Goal: Information Seeking & Learning: Check status

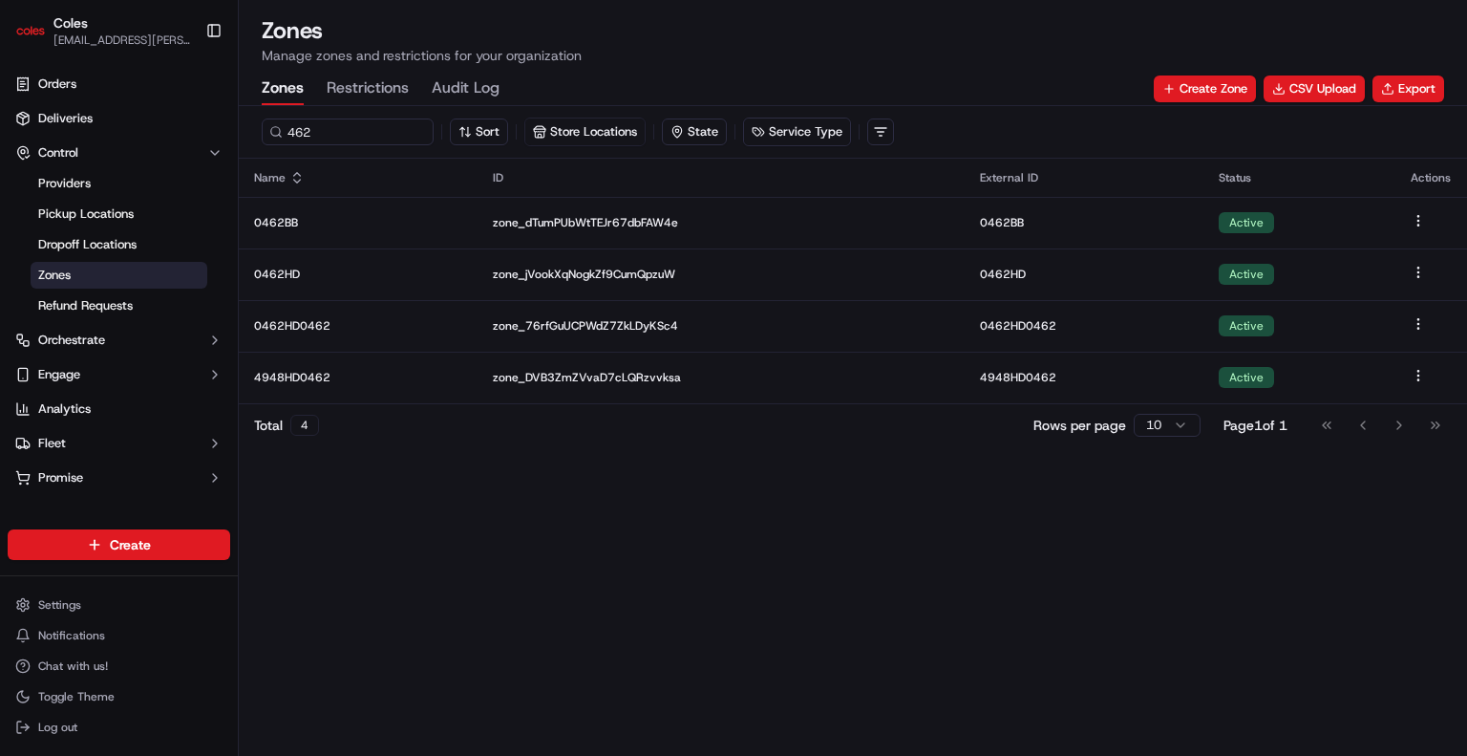
click at [905, 587] on div "462 Sort Store Locations State Service Type Name ID External ID Status Actions …" at bounding box center [853, 431] width 1229 height 650
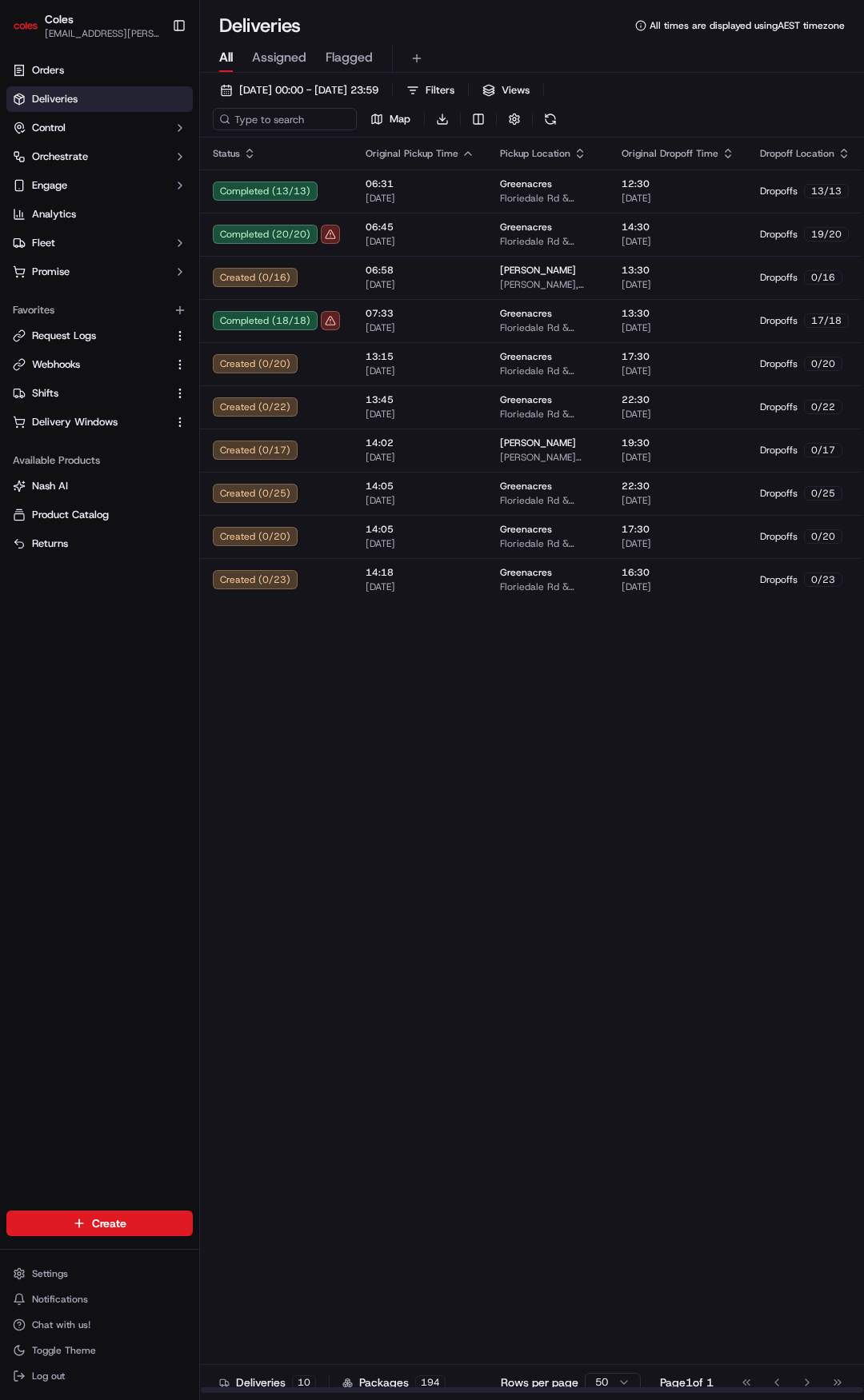
click at [302, 671] on div "Status Original Pickup Time Pickup Location Original Dropoff Time Dropoff Locat…" at bounding box center [608, 765] width 815 height 1256
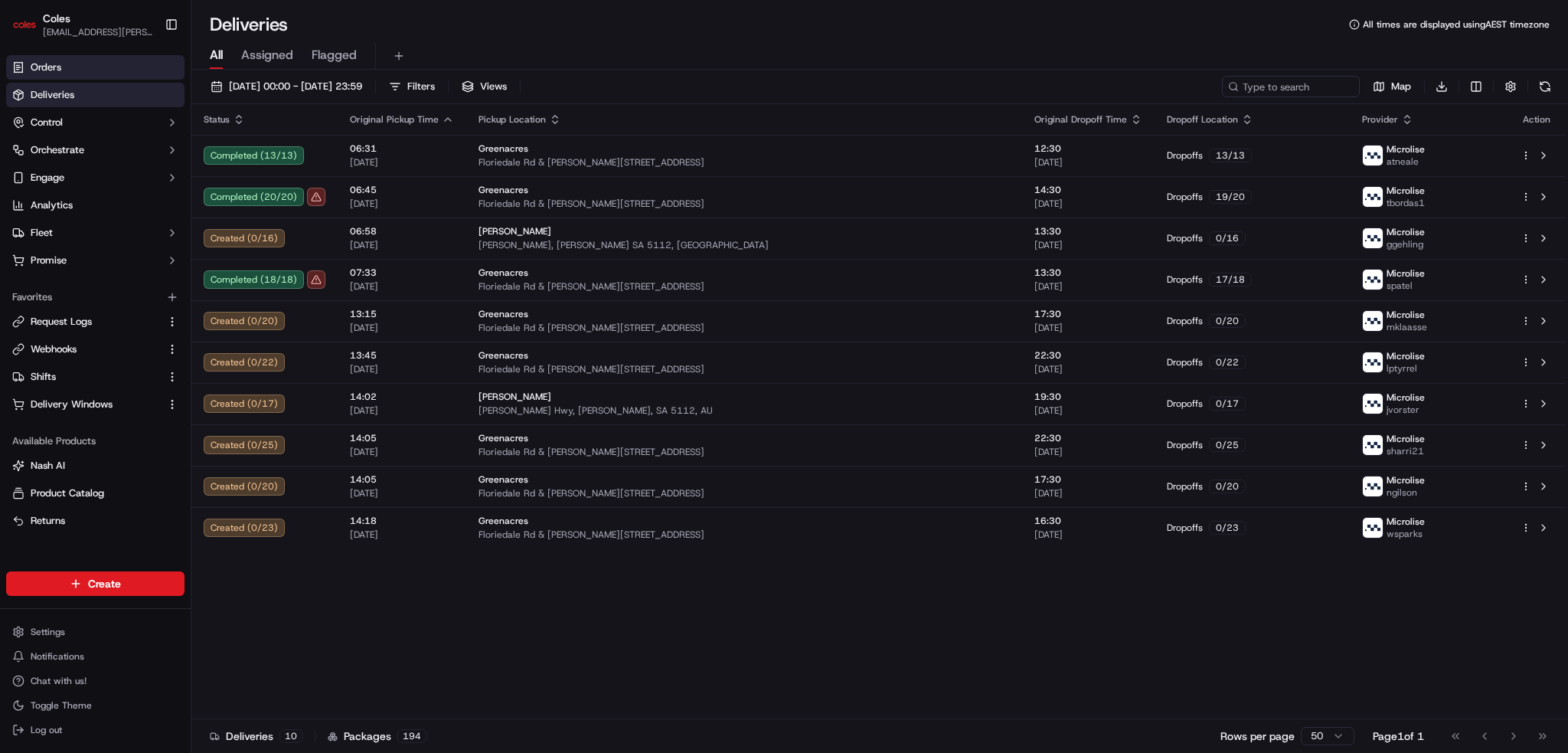
click at [99, 60] on link "Orders" at bounding box center [95, 67] width 179 height 25
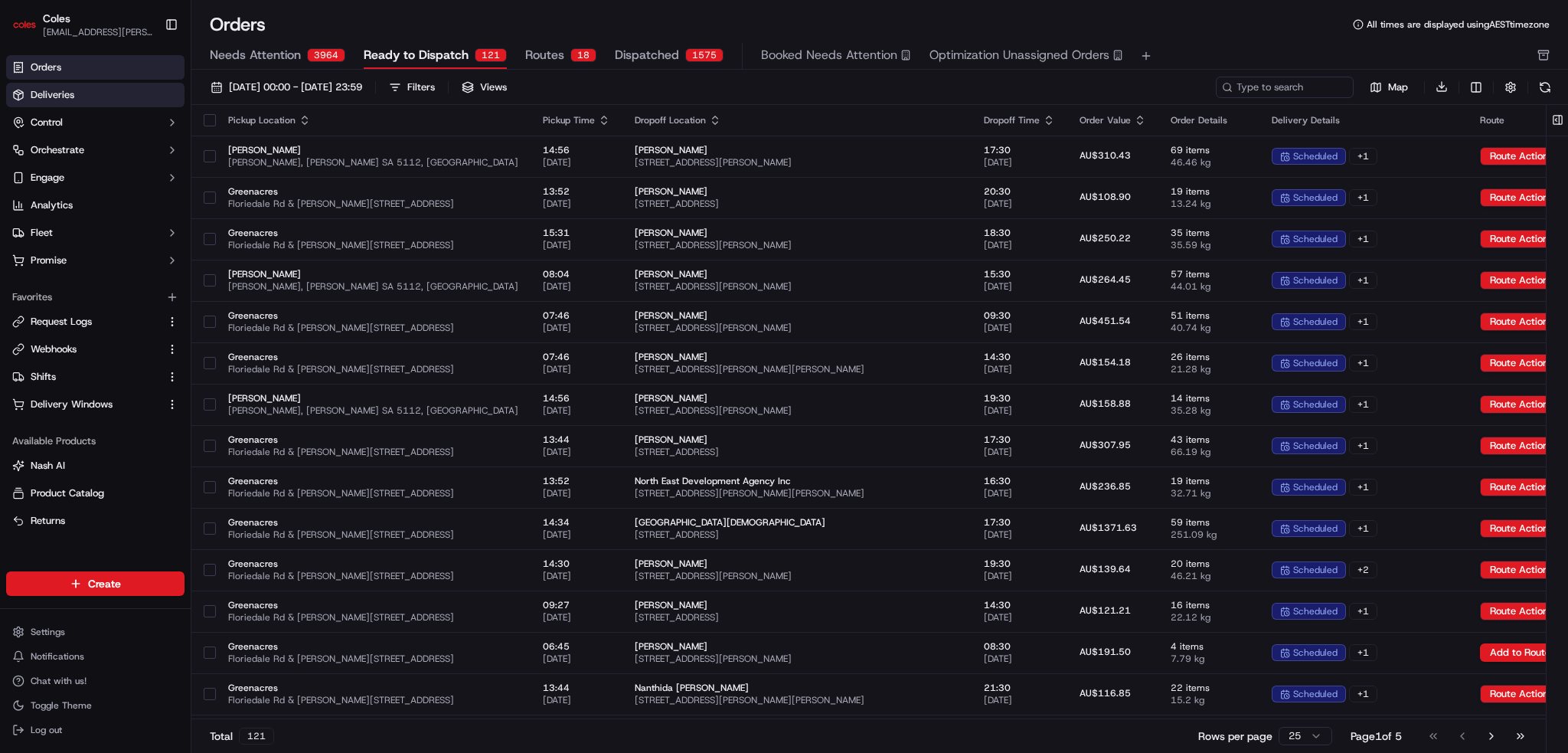
click at [121, 95] on link "Deliveries" at bounding box center [95, 95] width 179 height 25
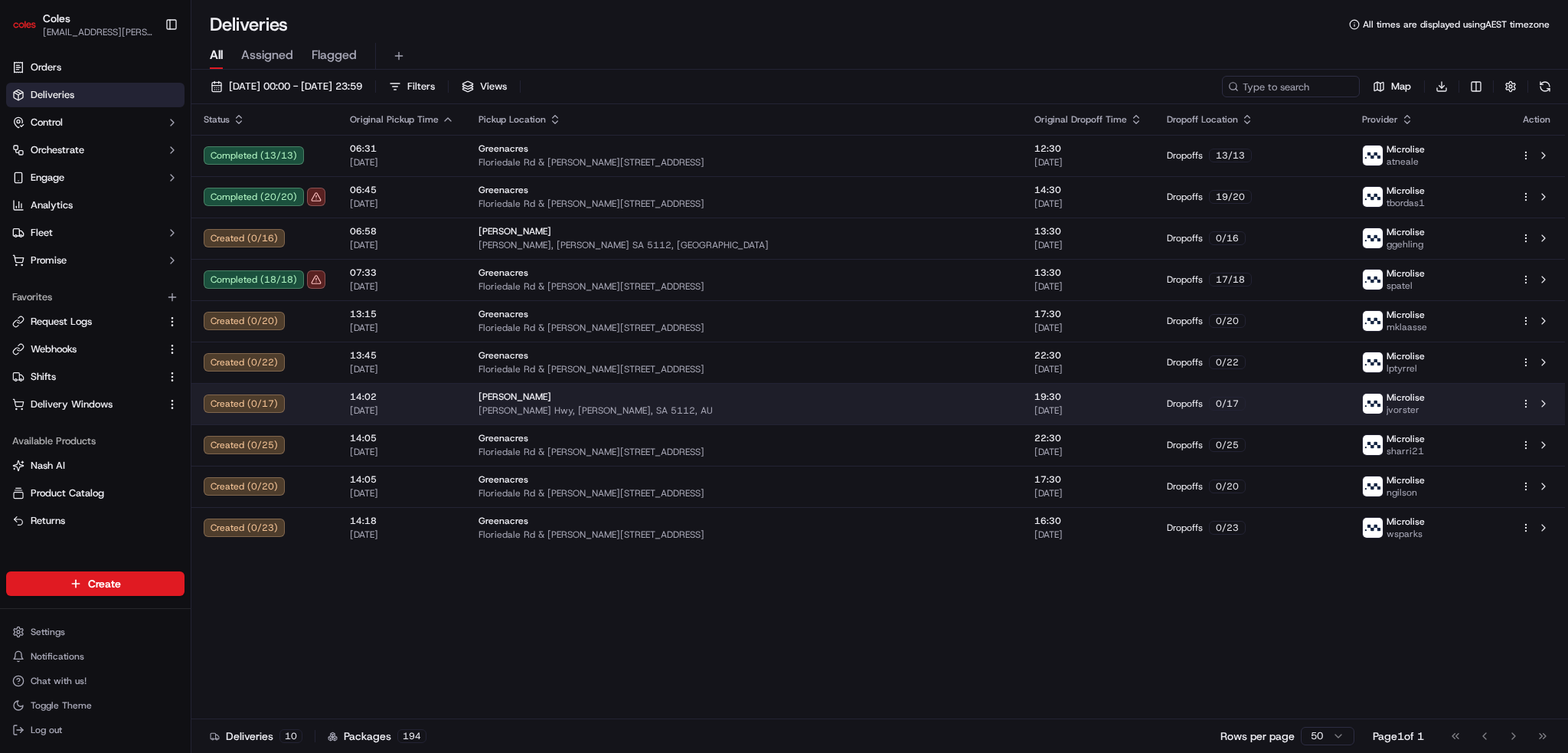
click at [782, 411] on span "[PERSON_NAME] Hwy, [PERSON_NAME], SA 5112, AU" at bounding box center [744, 410] width 531 height 12
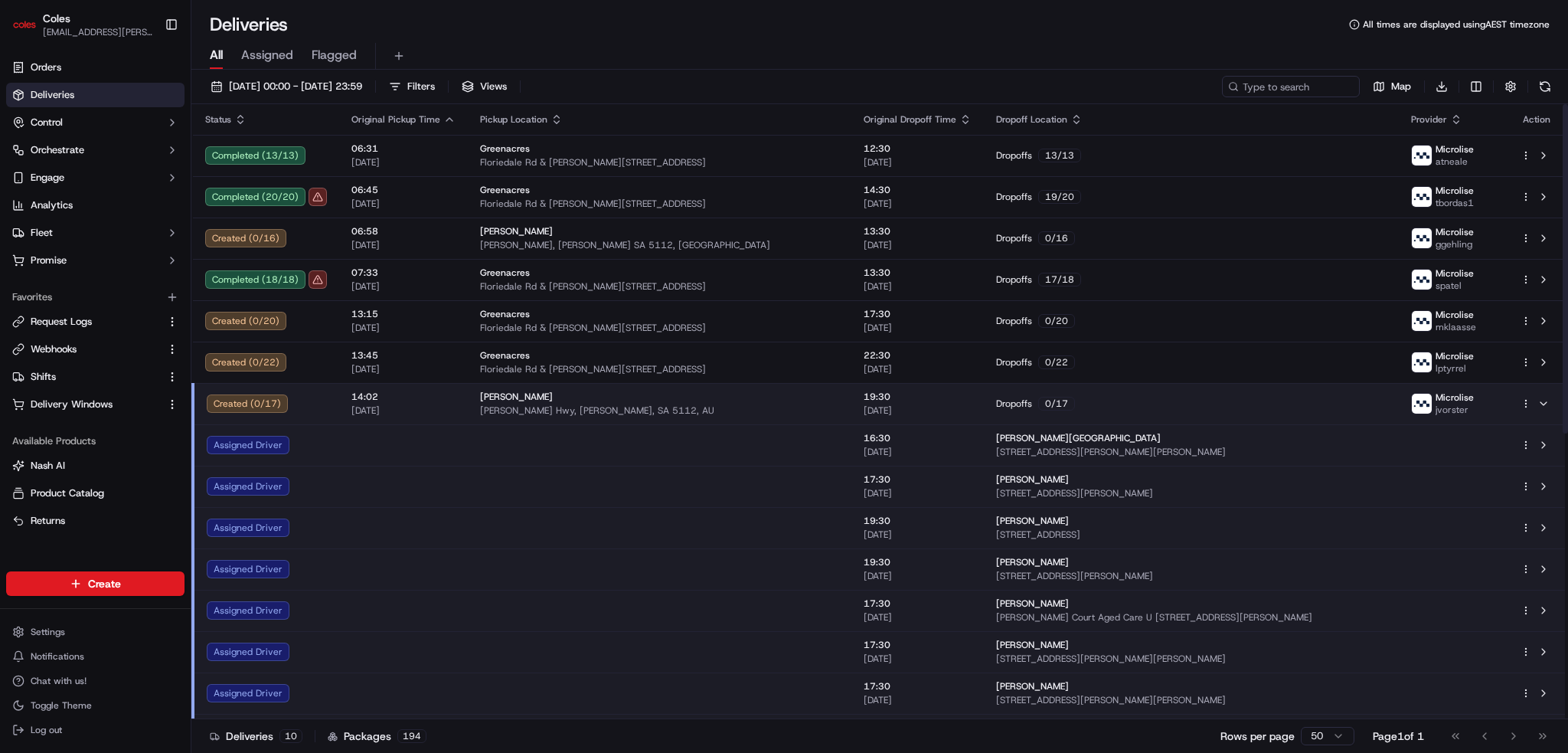
click at [670, 437] on td at bounding box center [660, 445] width 384 height 42
click at [669, 439] on td at bounding box center [660, 445] width 384 height 42
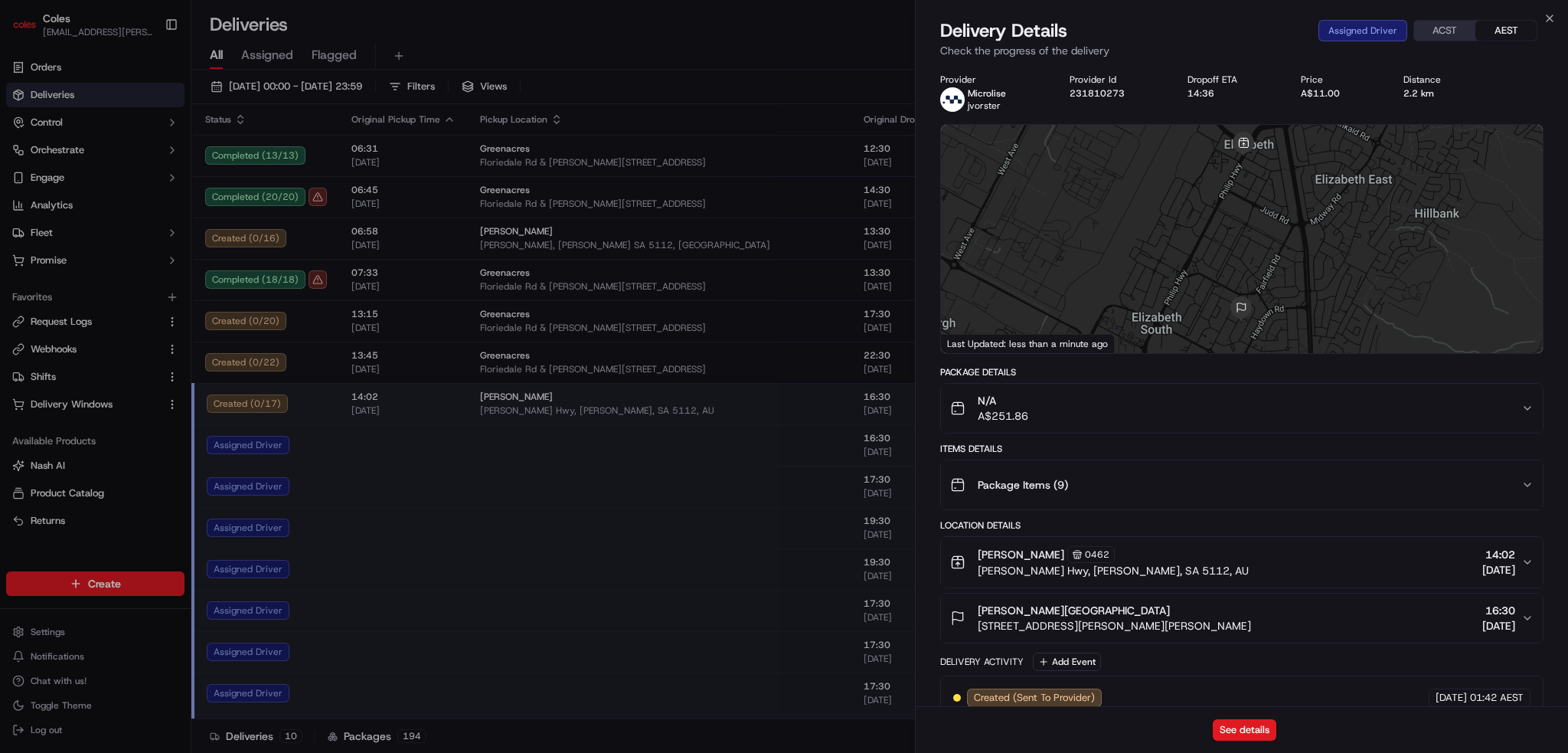
click at [826, 477] on div "Package Items ( 9 )" at bounding box center [1236, 485] width 572 height 30
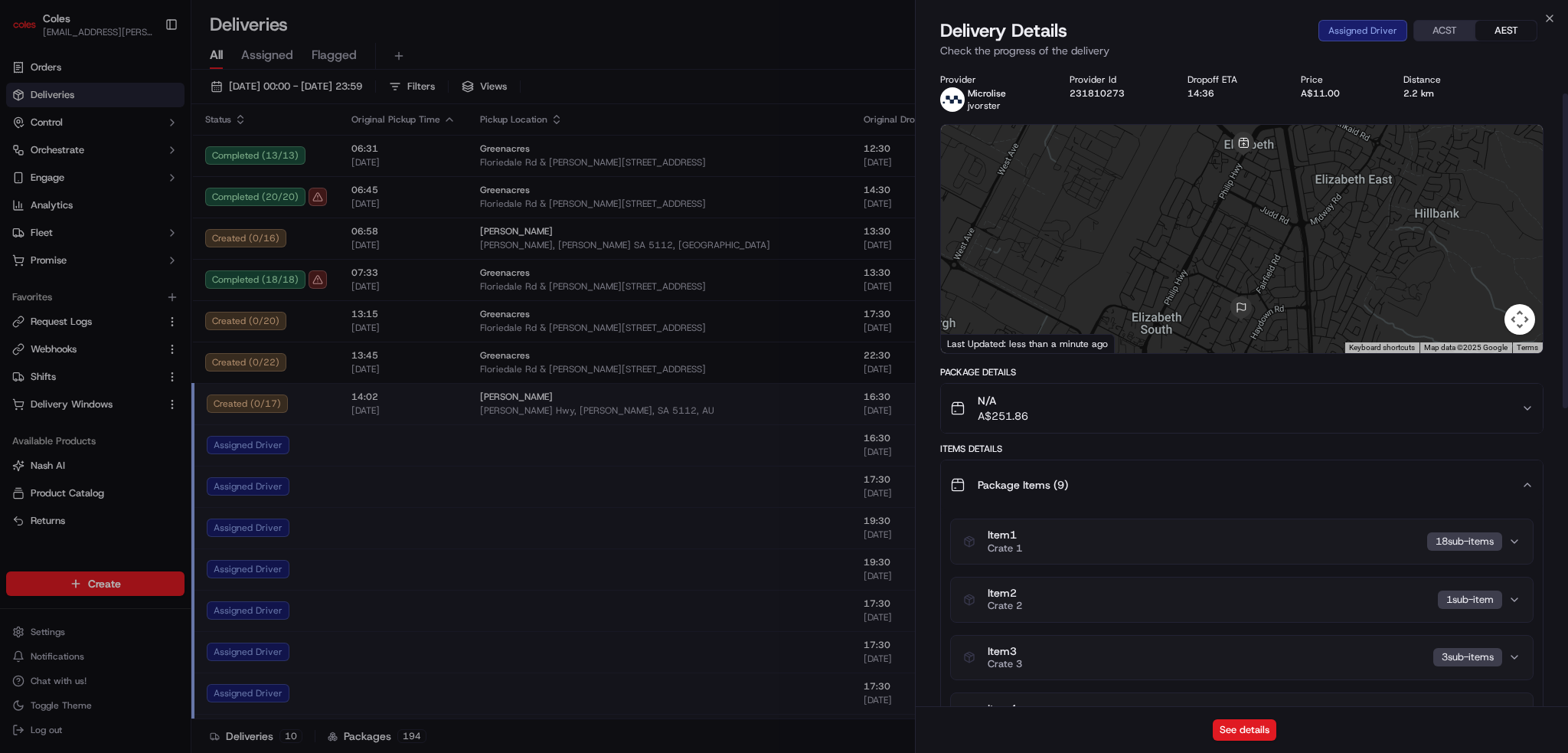
scroll to position [230, 0]
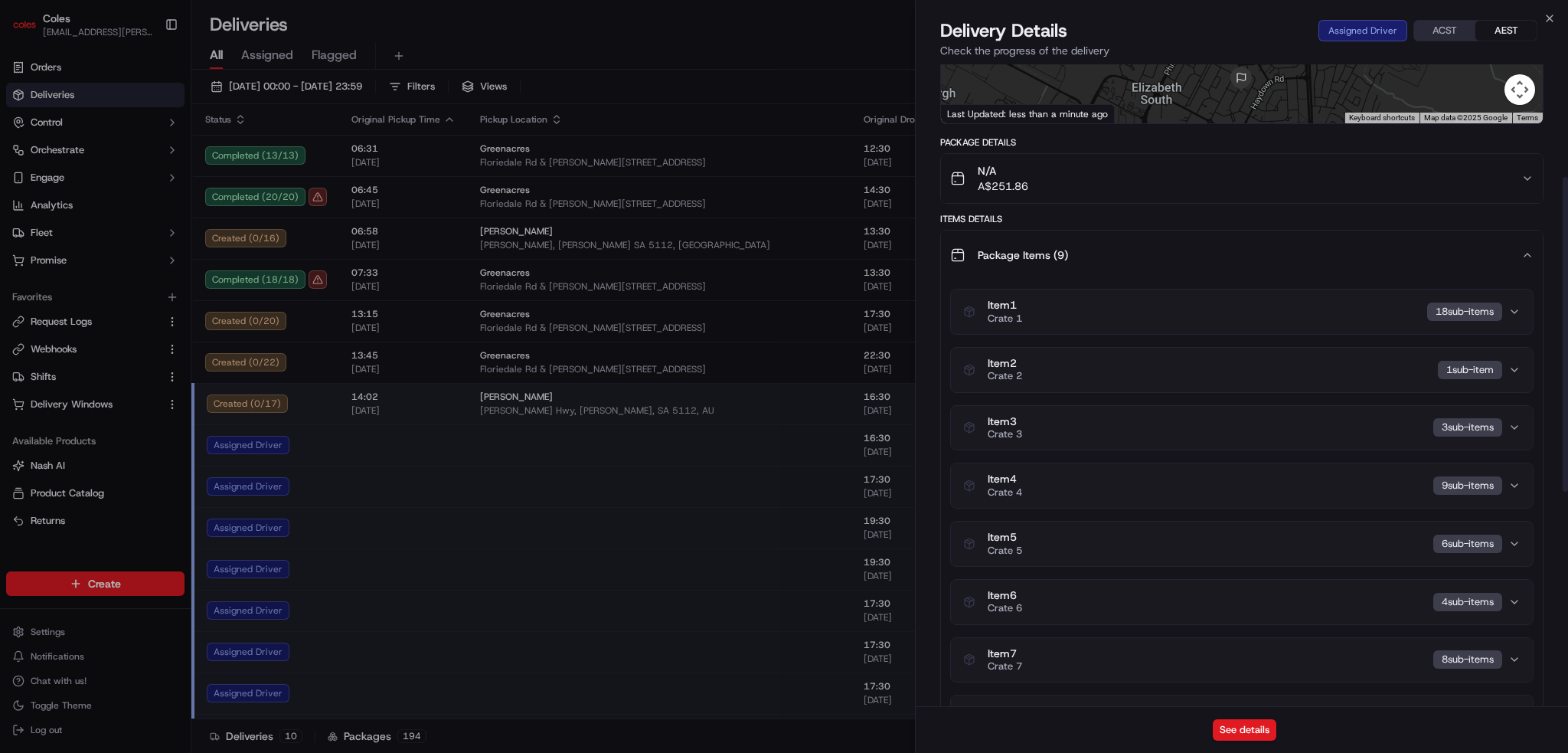
click at [826, 306] on div "Item 1 Crate 1 18 sub-item s" at bounding box center [1236, 312] width 545 height 26
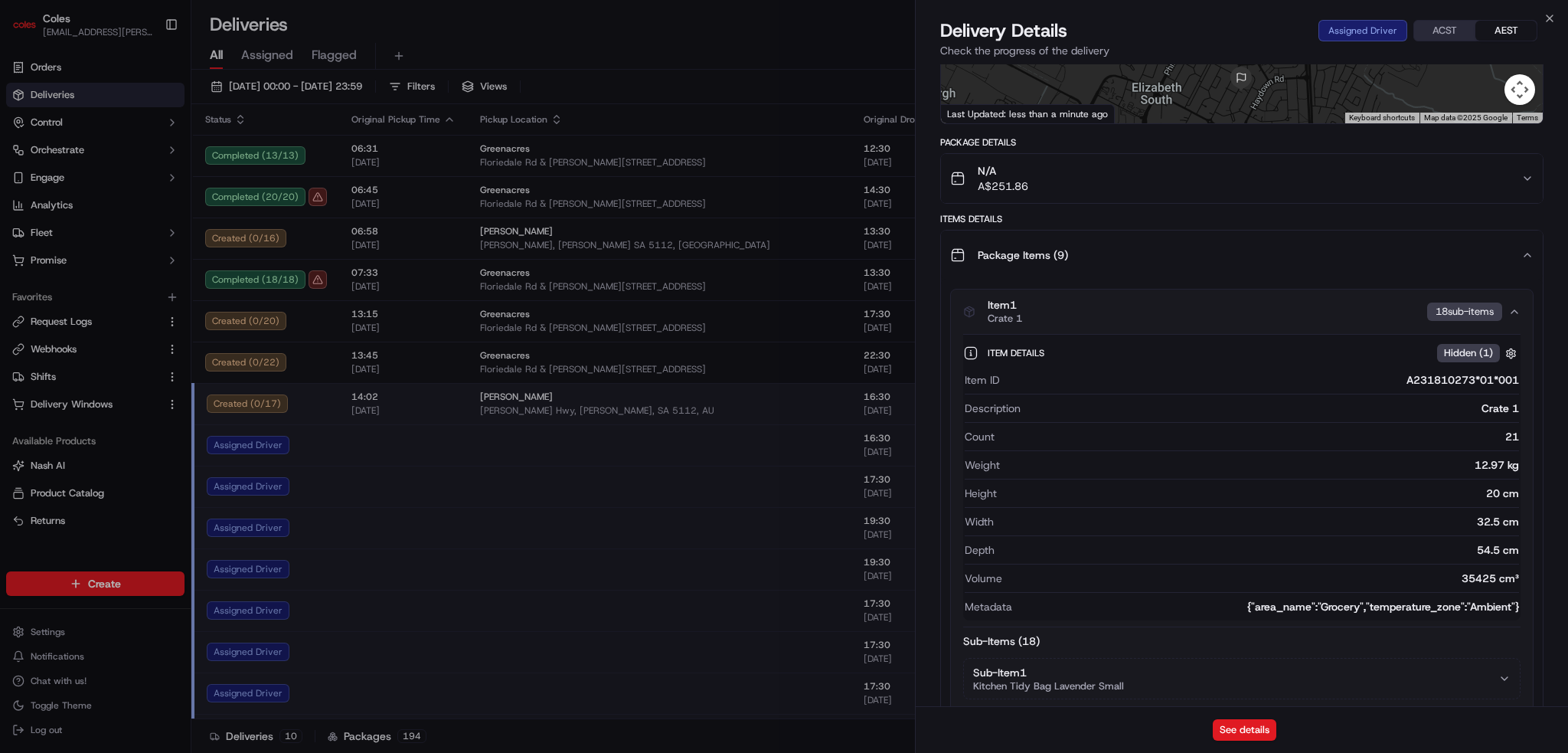
click at [826, 306] on div "Item 1 Crate 1 18 sub-item s" at bounding box center [1236, 312] width 545 height 26
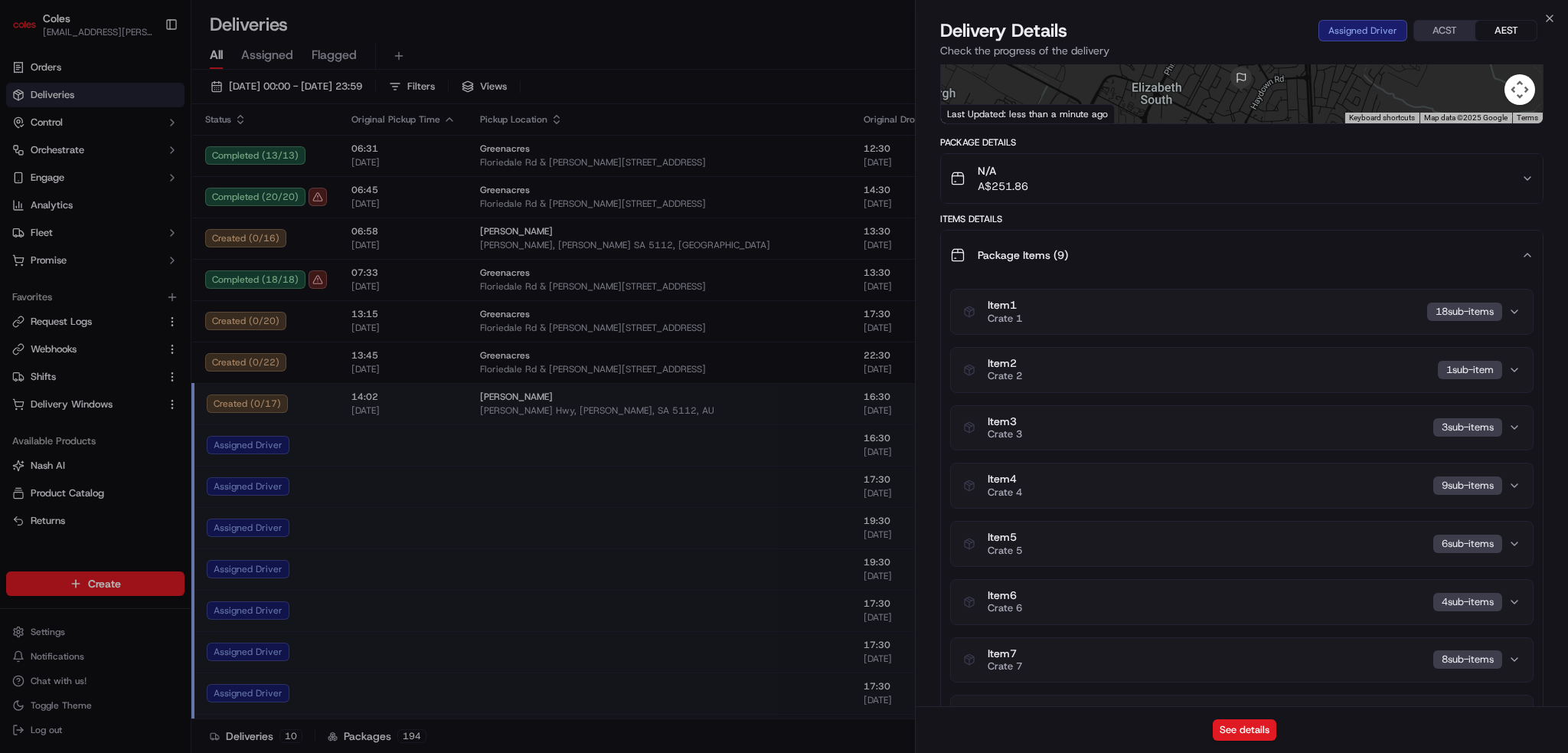
click at [826, 379] on div "Item 2 Crate 2 1 sub-item" at bounding box center [1236, 370] width 545 height 26
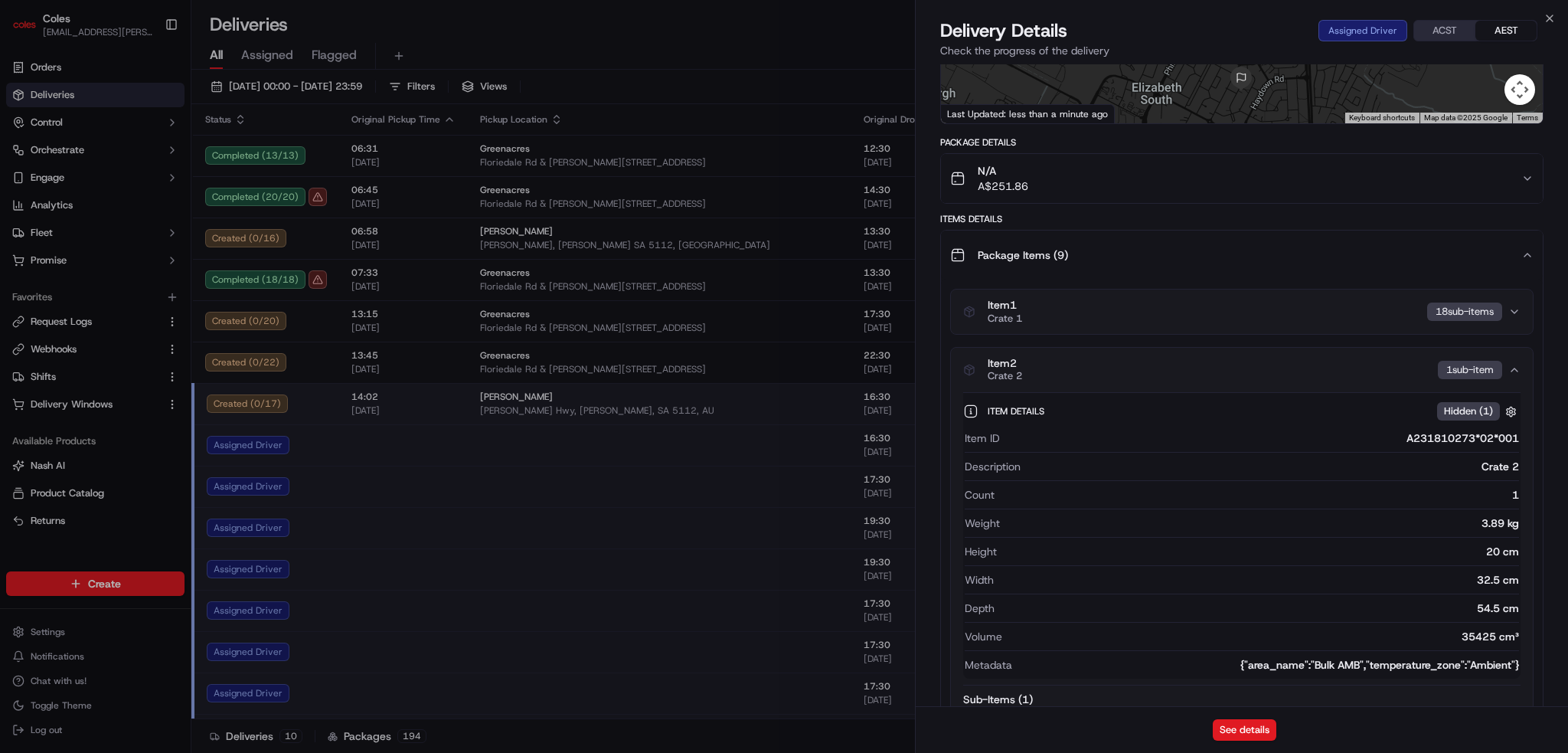
click at [826, 376] on div "Item 2 Crate 2 1 sub-item" at bounding box center [1236, 370] width 545 height 26
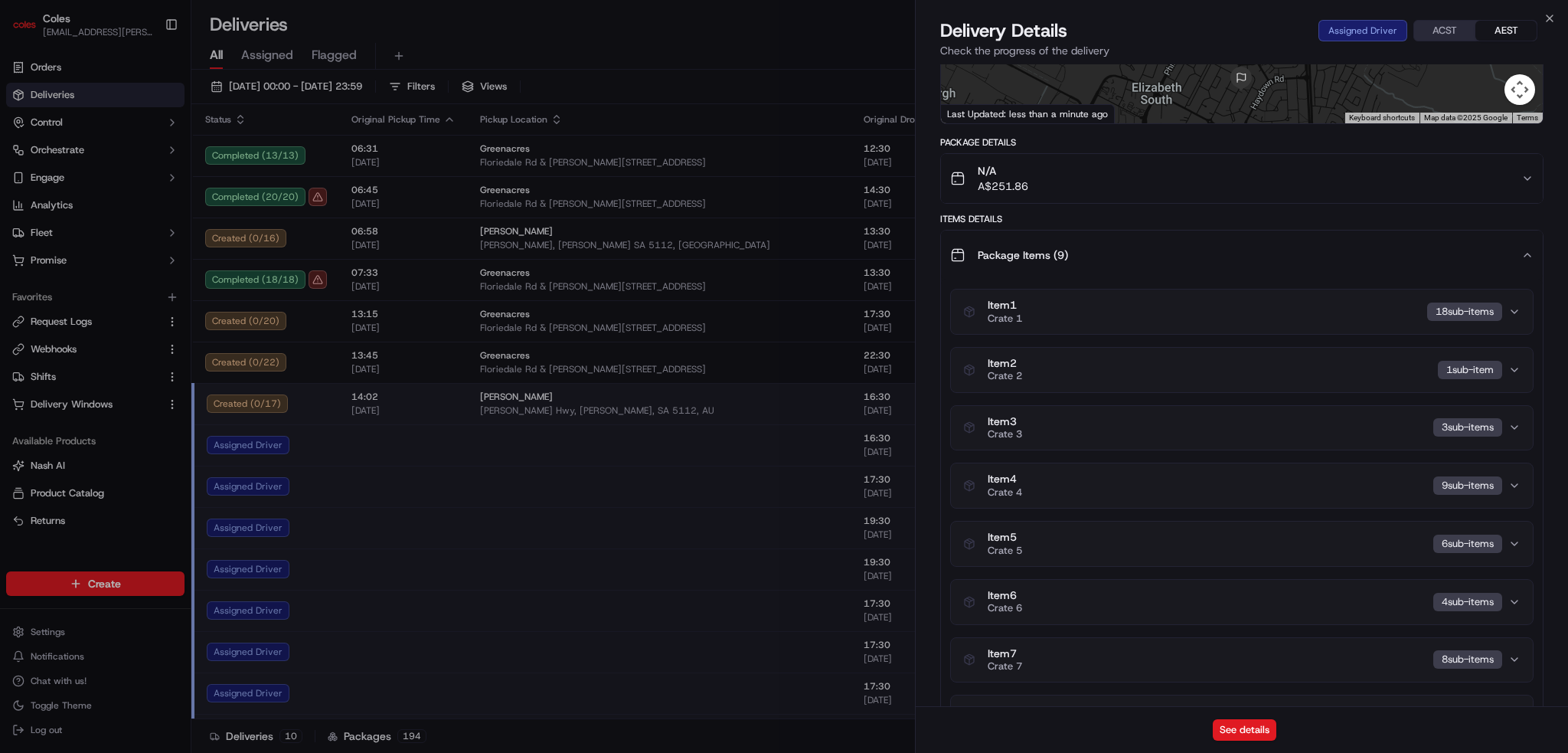
click at [826, 420] on div "Item 3 Crate 3 3 sub-item s" at bounding box center [1236, 428] width 545 height 26
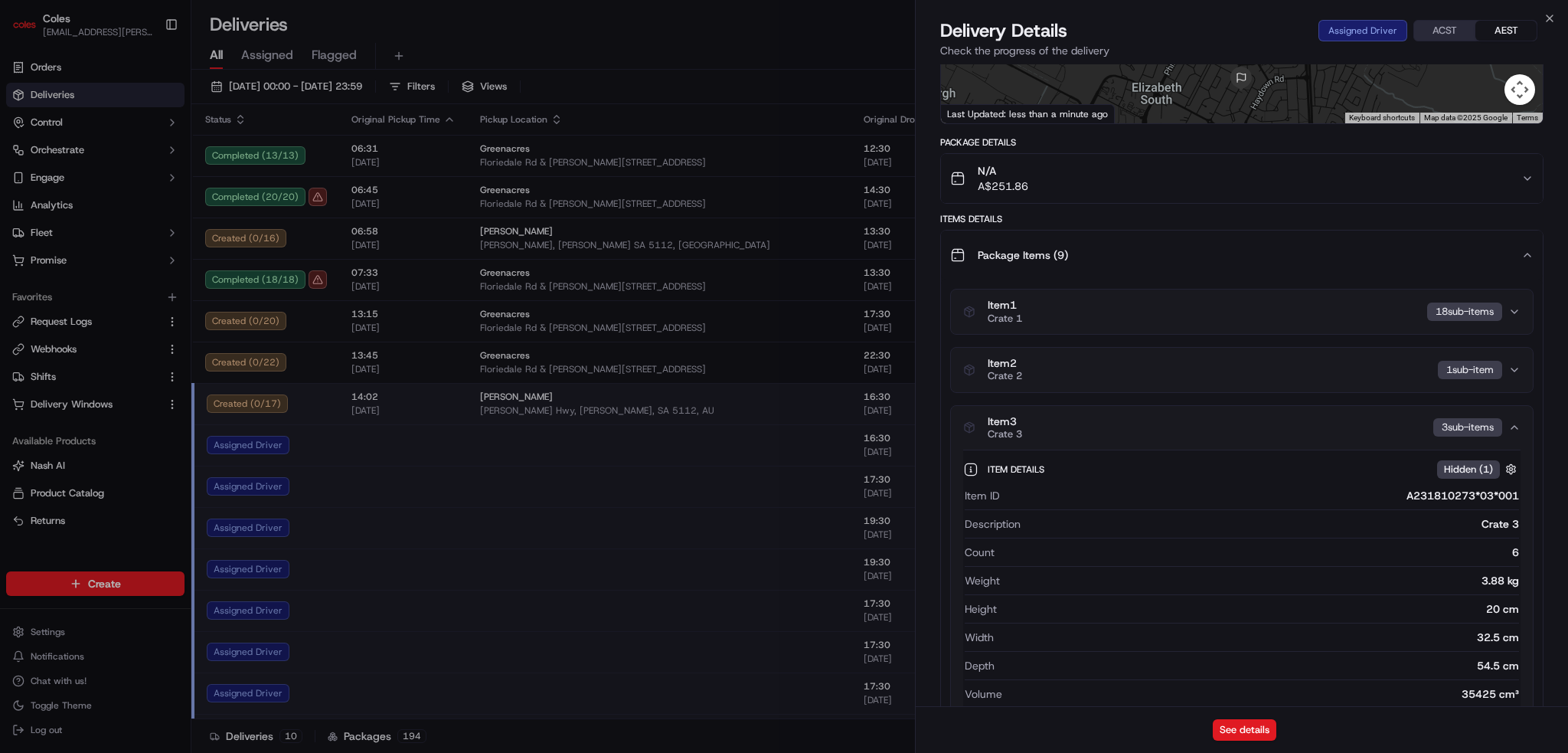
click at [826, 430] on div "Item 3 Crate 3 3 sub-item s" at bounding box center [1236, 428] width 545 height 26
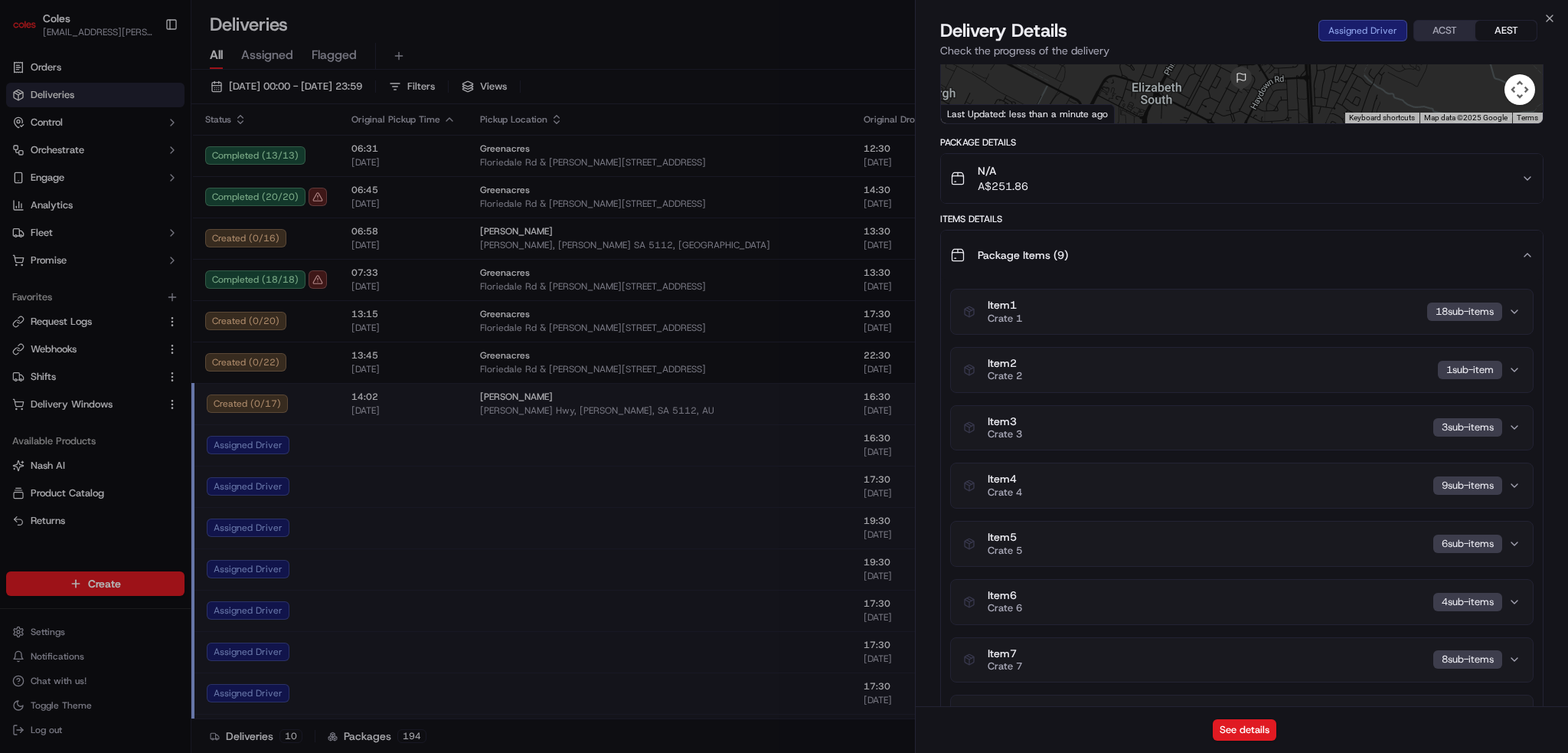
click at [826, 496] on div "Item 4 Crate 4 9 sub-item s" at bounding box center [1236, 485] width 545 height 26
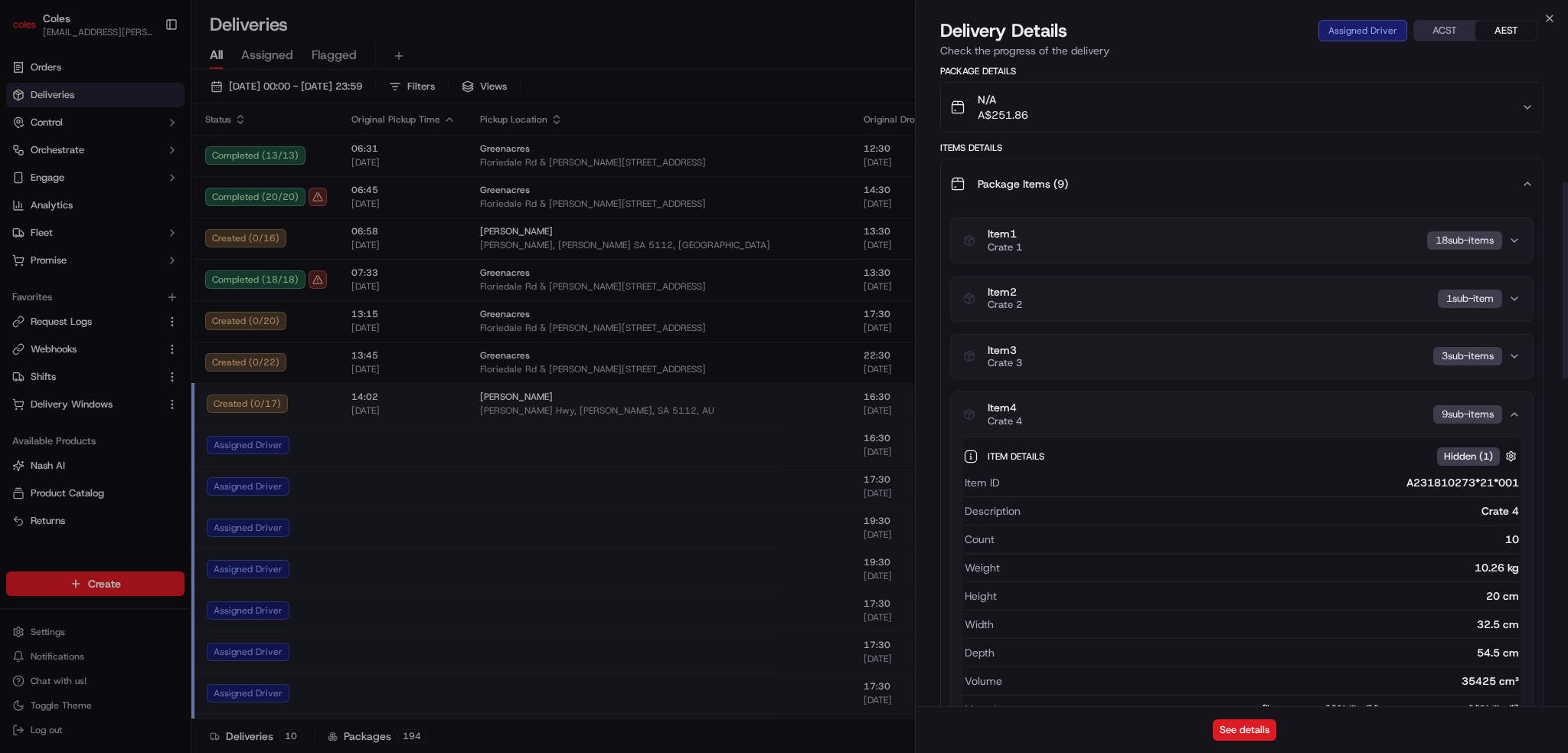
scroll to position [383, 0]
